Goal: Transaction & Acquisition: Purchase product/service

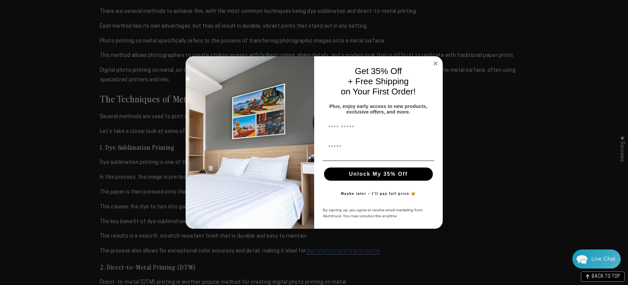
click at [437, 61] on circle "Close dialog" at bounding box center [435, 64] width 8 height 8
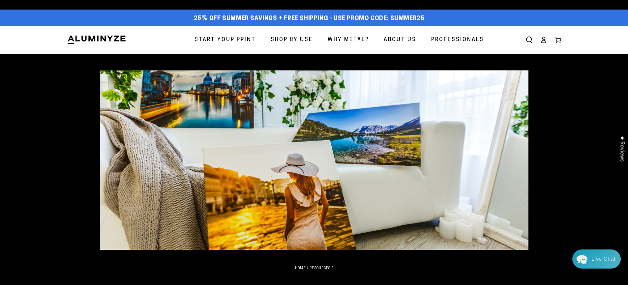
click at [353, 41] on span "Why Metal?" at bounding box center [348, 40] width 41 height 10
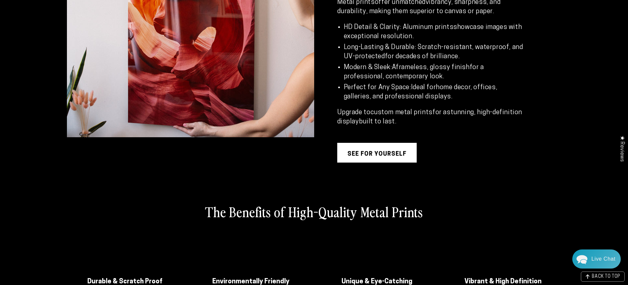
scroll to position [720, 0]
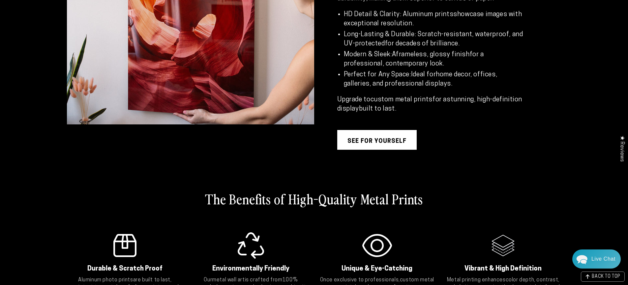
click at [361, 139] on link "see for yourself" at bounding box center [376, 140] width 79 height 20
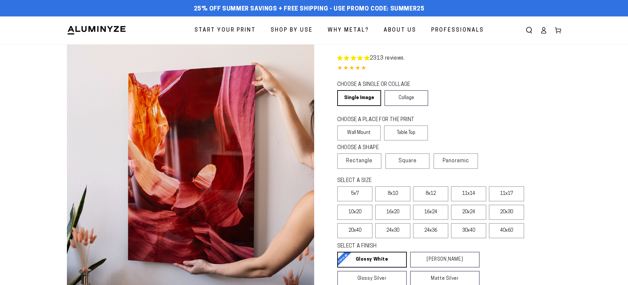
select select "**********"
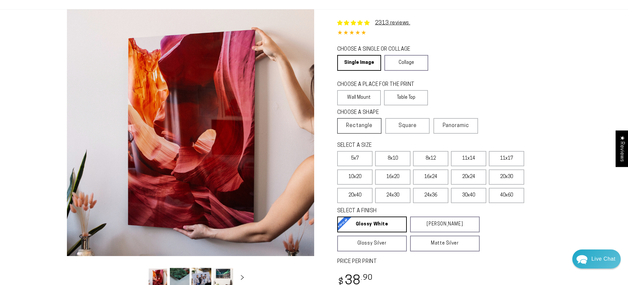
scroll to position [59, 0]
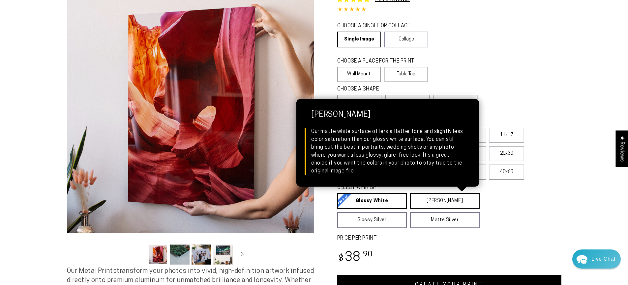
click at [421, 208] on link "Matte White Matte White Our matte white surface offers a flatter tone and sligh…" at bounding box center [445, 201] width 70 height 16
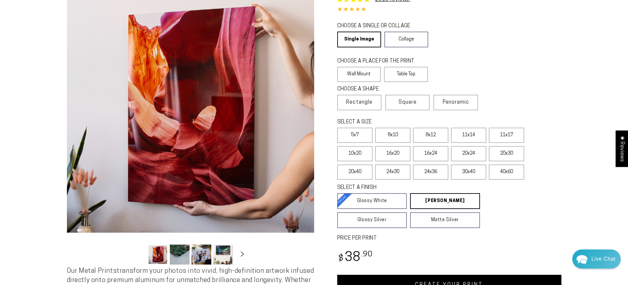
click at [243, 252] on icon "Slide right" at bounding box center [242, 254] width 10 height 5
click at [137, 253] on icon "Slide left" at bounding box center [139, 254] width 10 height 5
click at [180, 257] on button "Load image 2 in gallery view" at bounding box center [180, 255] width 20 height 20
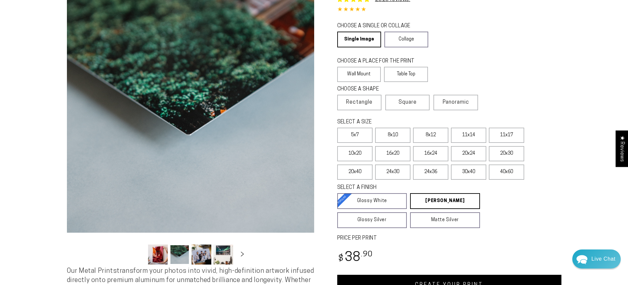
click at [206, 258] on button "Load image 3 in gallery view" at bounding box center [201, 255] width 20 height 20
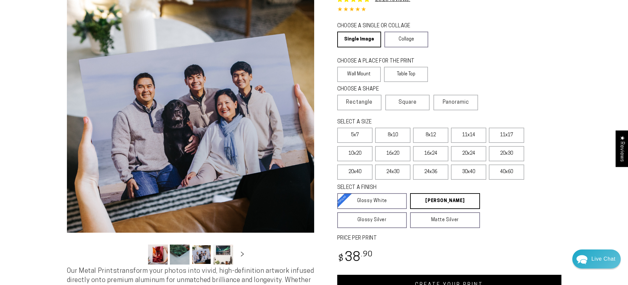
click at [220, 257] on button "Load image 4 in gallery view" at bounding box center [223, 255] width 20 height 20
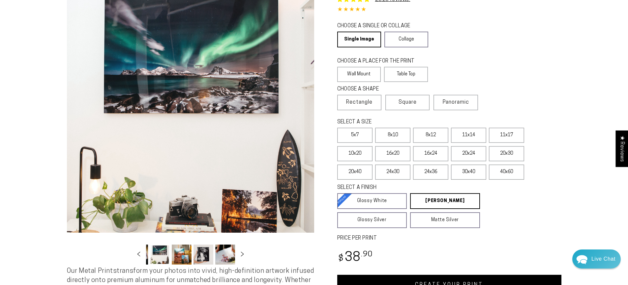
scroll to position [0, 64]
click at [180, 256] on button "Load image 5 in gallery view" at bounding box center [181, 255] width 20 height 20
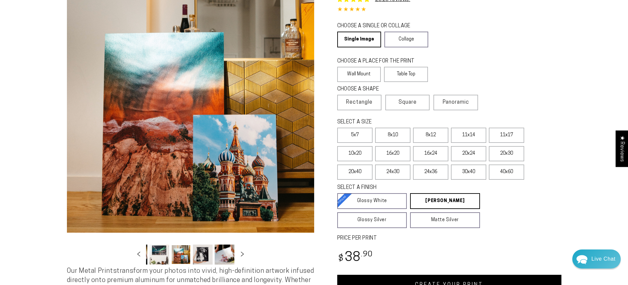
click at [200, 256] on button "Load image 6 in gallery view" at bounding box center [203, 255] width 20 height 20
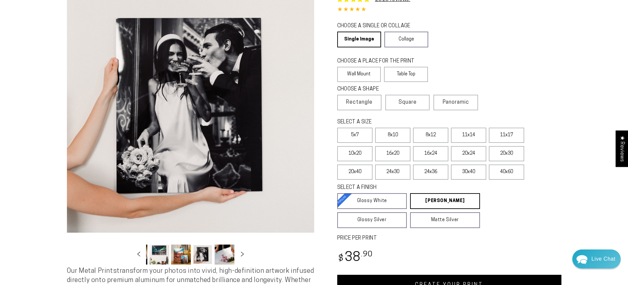
click at [221, 253] on button "Load image 7 in gallery view" at bounding box center [225, 255] width 20 height 20
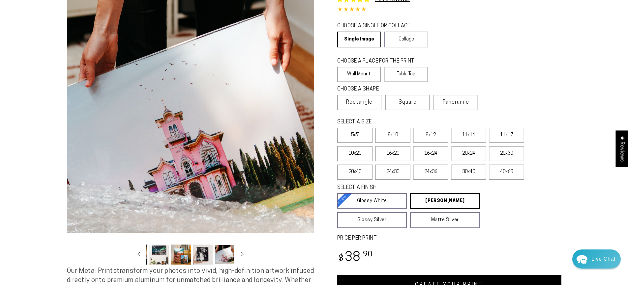
scroll to position [0, 129]
click at [178, 256] on button "Load image 8 in gallery view" at bounding box center [181, 255] width 20 height 20
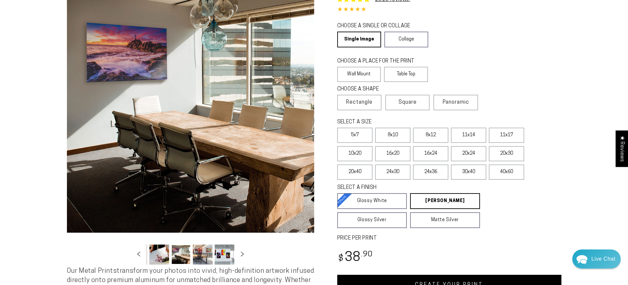
click at [200, 256] on button "Load image 9 in gallery view" at bounding box center [203, 255] width 20 height 20
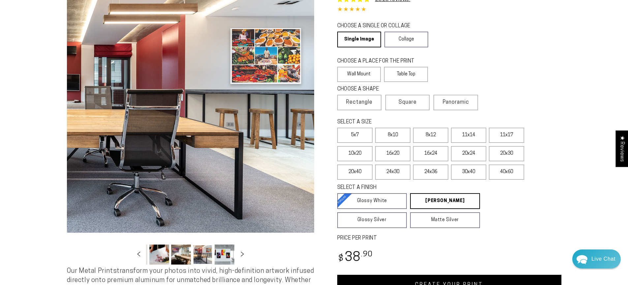
click at [226, 255] on button "Load image 10 in gallery view" at bounding box center [225, 255] width 20 height 20
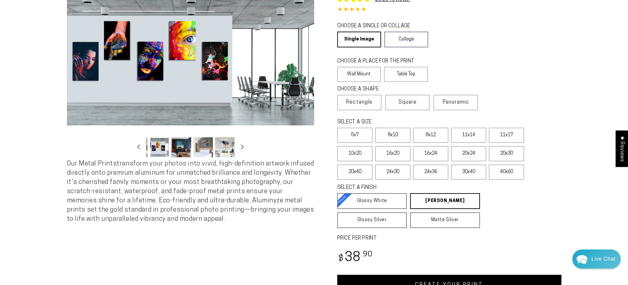
scroll to position [0, 194]
click at [160, 149] on button "Load image 10 in gallery view" at bounding box center [159, 147] width 20 height 20
click at [137, 147] on icon "Slide left" at bounding box center [139, 146] width 10 height 5
click at [208, 148] on button "Load image 9 in gallery view" at bounding box center [203, 147] width 20 height 20
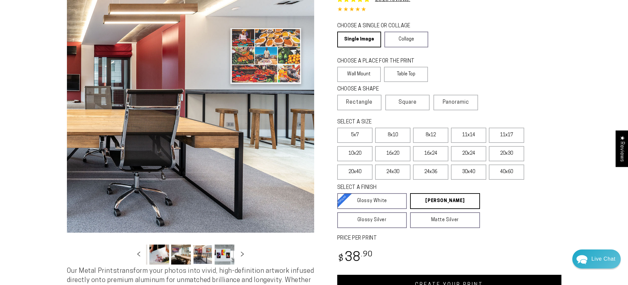
click at [220, 257] on button "Load image 10 in gallery view" at bounding box center [225, 255] width 20 height 20
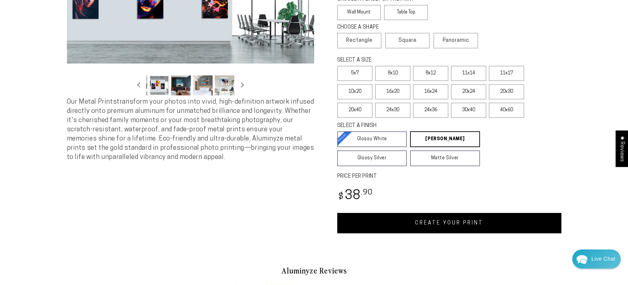
scroll to position [124, 0]
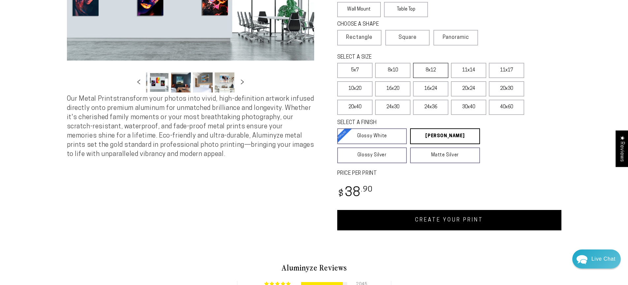
click at [437, 74] on label "8x12" at bounding box center [430, 70] width 35 height 15
click at [357, 91] on label "10x20" at bounding box center [354, 88] width 35 height 15
click at [382, 92] on label "16x20" at bounding box center [392, 88] width 35 height 15
click at [471, 107] on label "30x40" at bounding box center [468, 107] width 35 height 15
click at [504, 107] on label "40x60" at bounding box center [506, 107] width 35 height 15
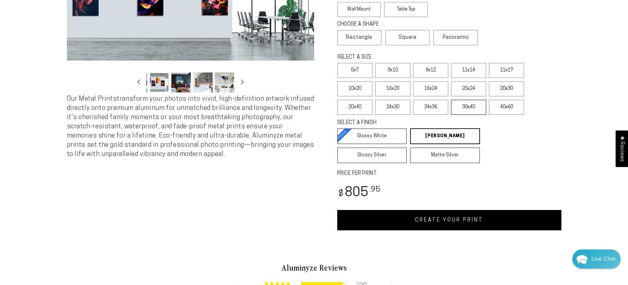
click at [473, 108] on label "30x40" at bounding box center [468, 107] width 35 height 15
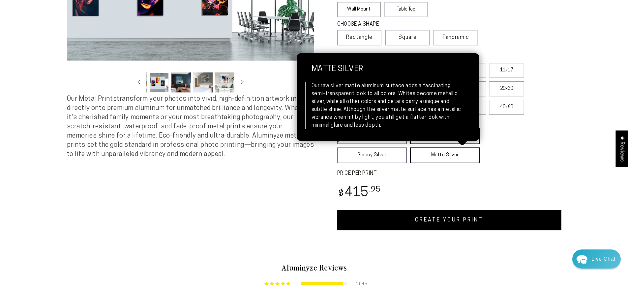
click at [447, 158] on link "Matte Silver Matte Silver Our raw silver matte aluminum surface adds a fascinat…" at bounding box center [445, 156] width 70 height 16
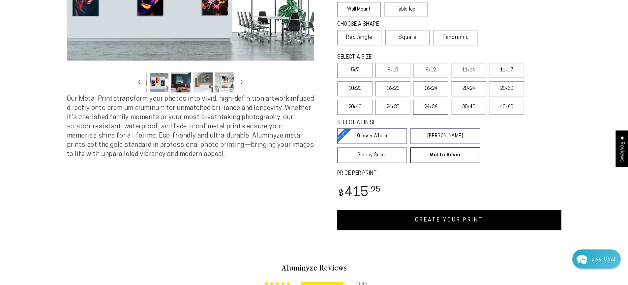
click at [431, 110] on label "24x36" at bounding box center [430, 107] width 35 height 15
click at [500, 106] on label "40x60" at bounding box center [506, 107] width 35 height 15
click at [472, 111] on label "30x40" at bounding box center [468, 107] width 35 height 15
